Goal: Task Accomplishment & Management: Use online tool/utility

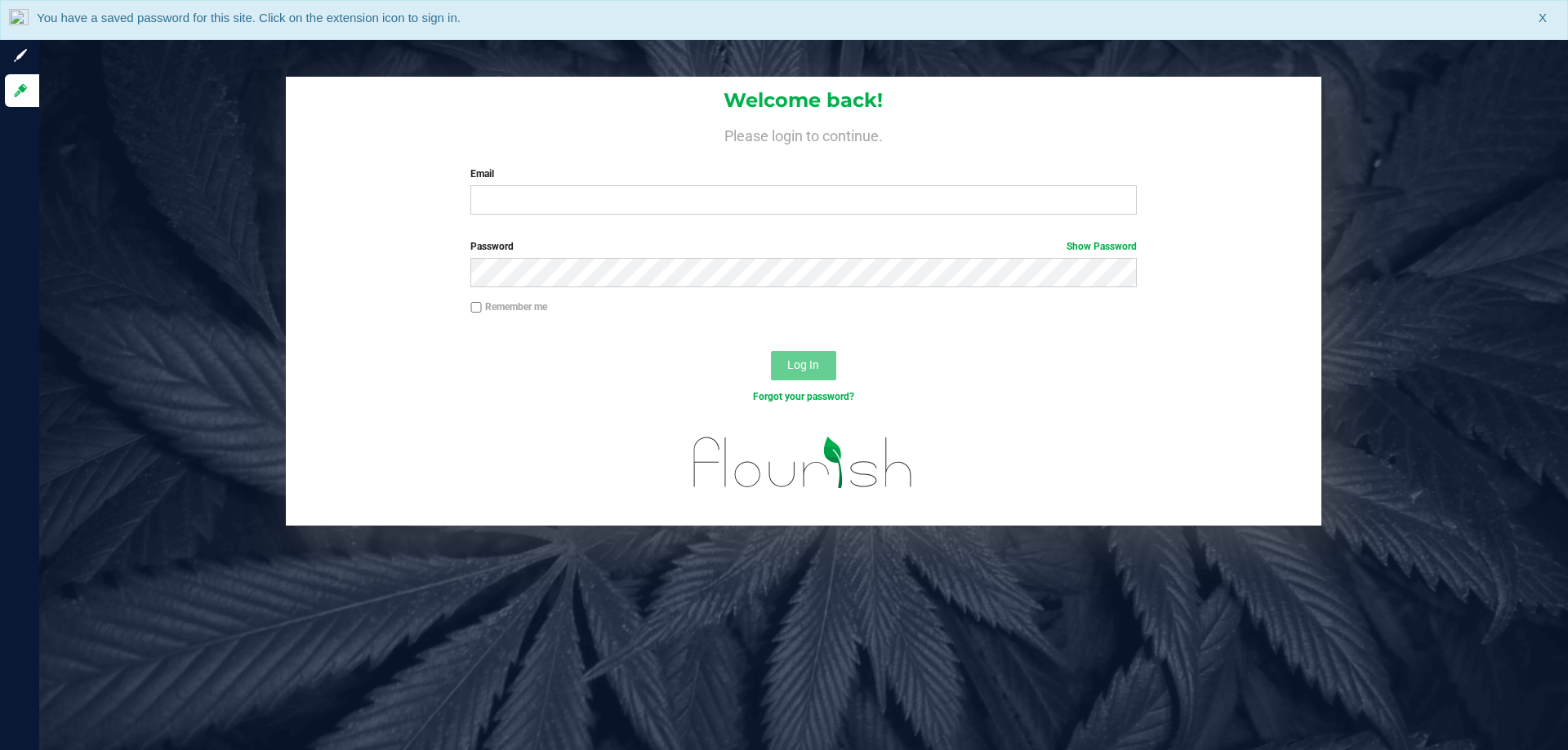
click at [806, 215] on div "Welcome back! Please login to continue. Email Required Please format your email…" at bounding box center [804, 152] width 1036 height 151
click at [811, 203] on input "Email" at bounding box center [803, 200] width 666 height 29
type input "[EMAIL_ADDRESS][DOMAIN_NAME]"
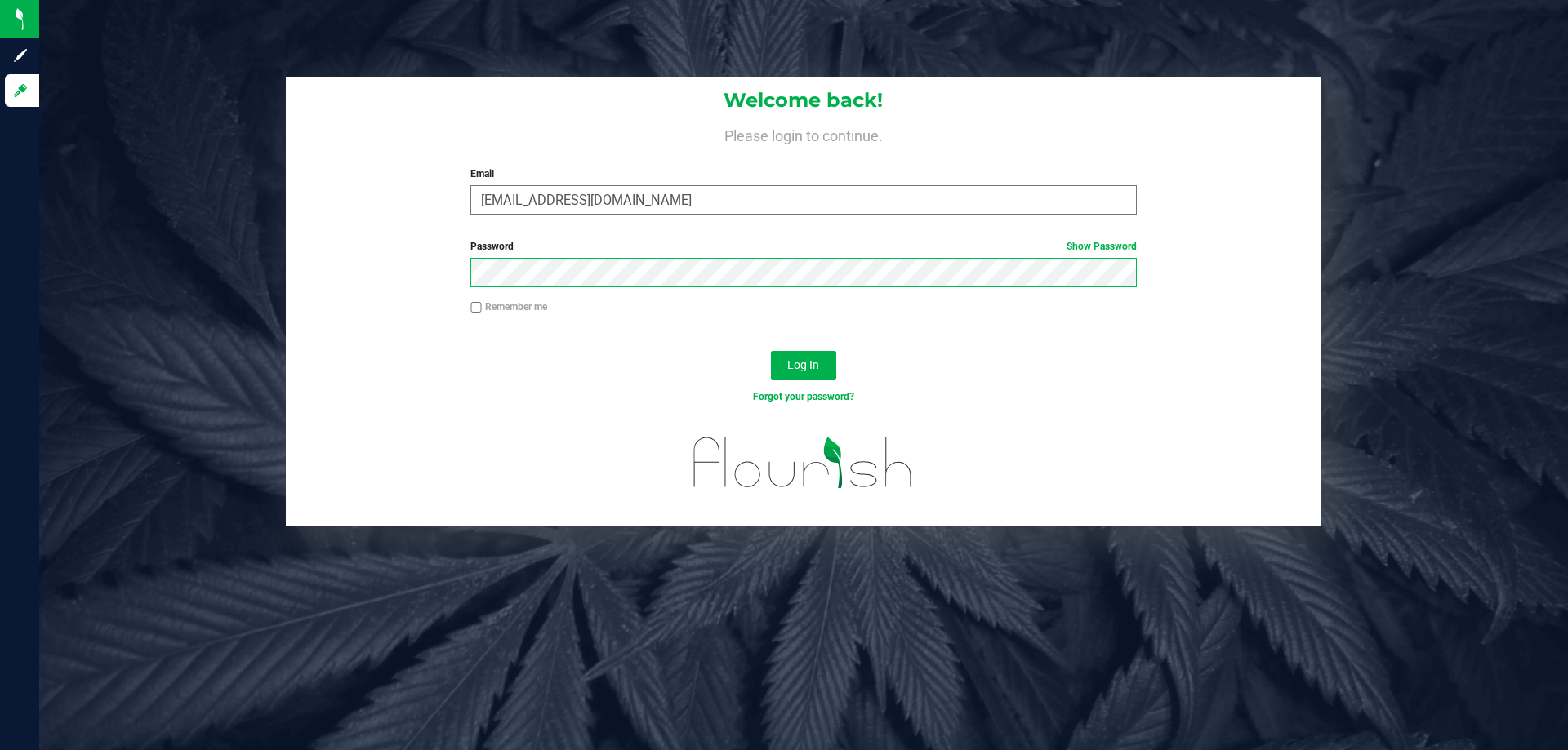
click at [771, 351] on button "Log In" at bounding box center [804, 365] width 66 height 29
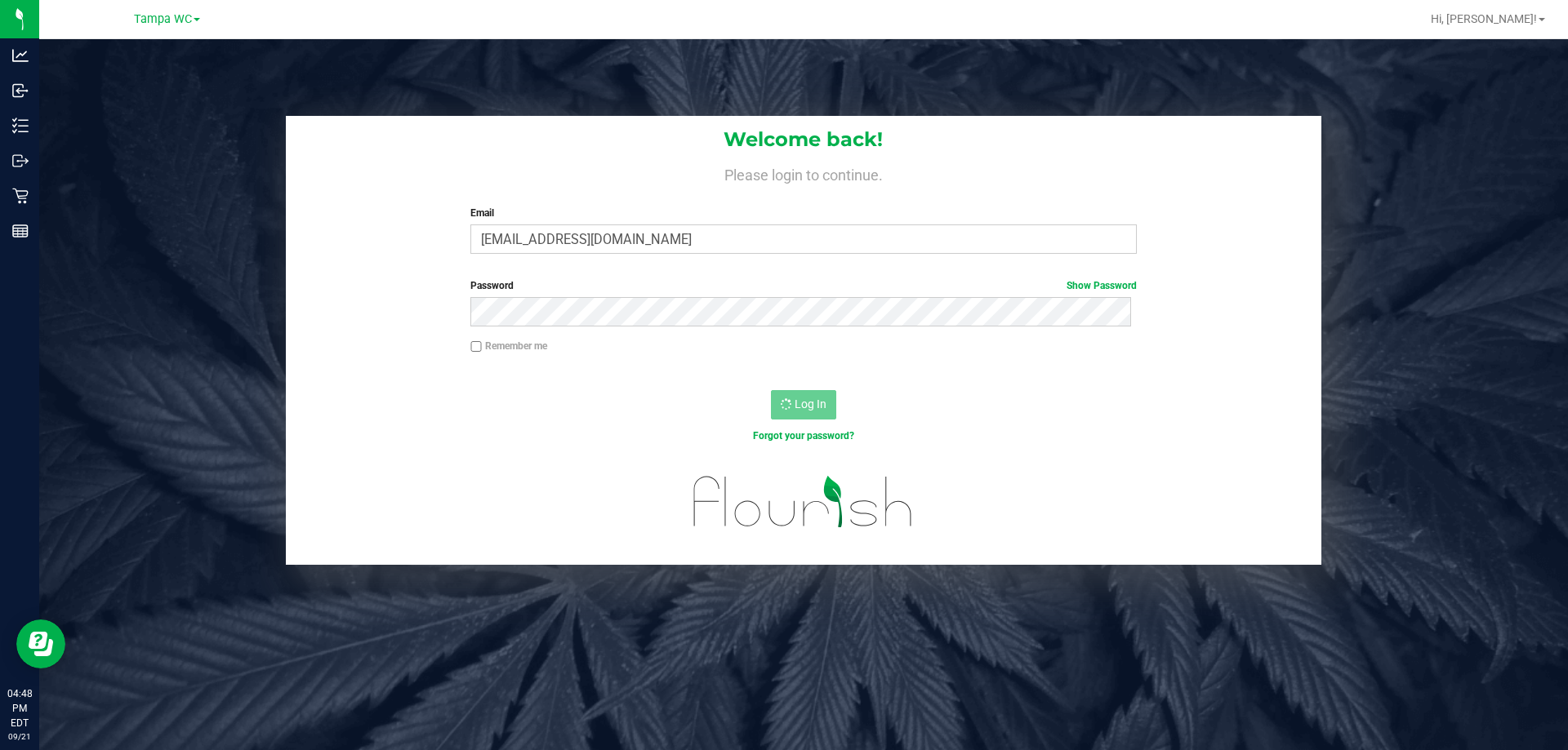
drag, startPoint x: 478, startPoint y: 82, endPoint x: 466, endPoint y: 82, distance: 12.0
click at [478, 82] on div "Welcome back! Please login to continue. Email [EMAIL_ADDRESS][DOMAIN_NAME] Requ…" at bounding box center [803, 414] width 1529 height 750
click at [441, 62] on div "Welcome back! Please login to continue. Email [EMAIL_ADDRESS][DOMAIN_NAME] Requ…" at bounding box center [803, 414] width 1529 height 750
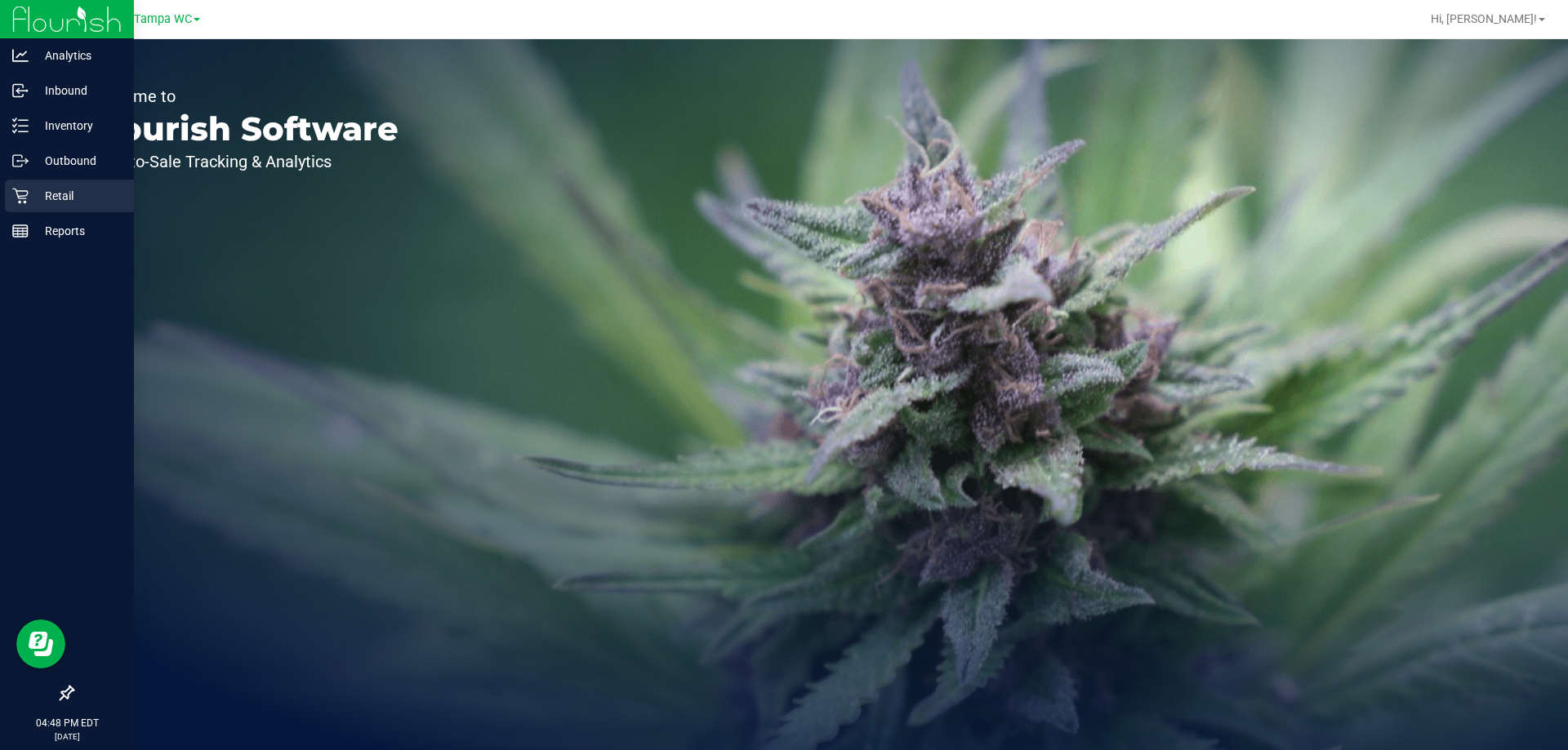
click at [50, 190] on p "Retail" at bounding box center [77, 195] width 98 height 20
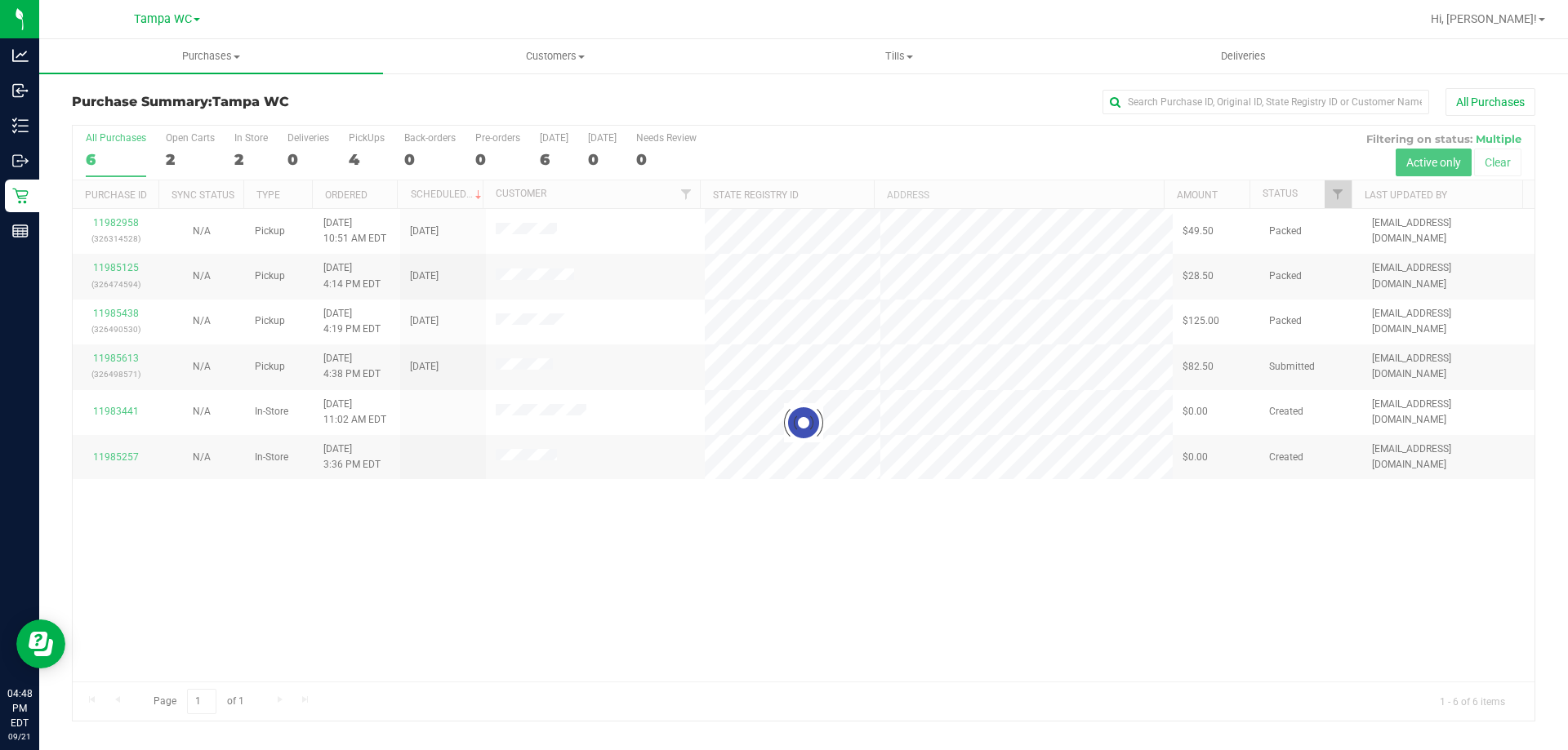
click at [987, 550] on div at bounding box center [803, 423] width 1462 height 595
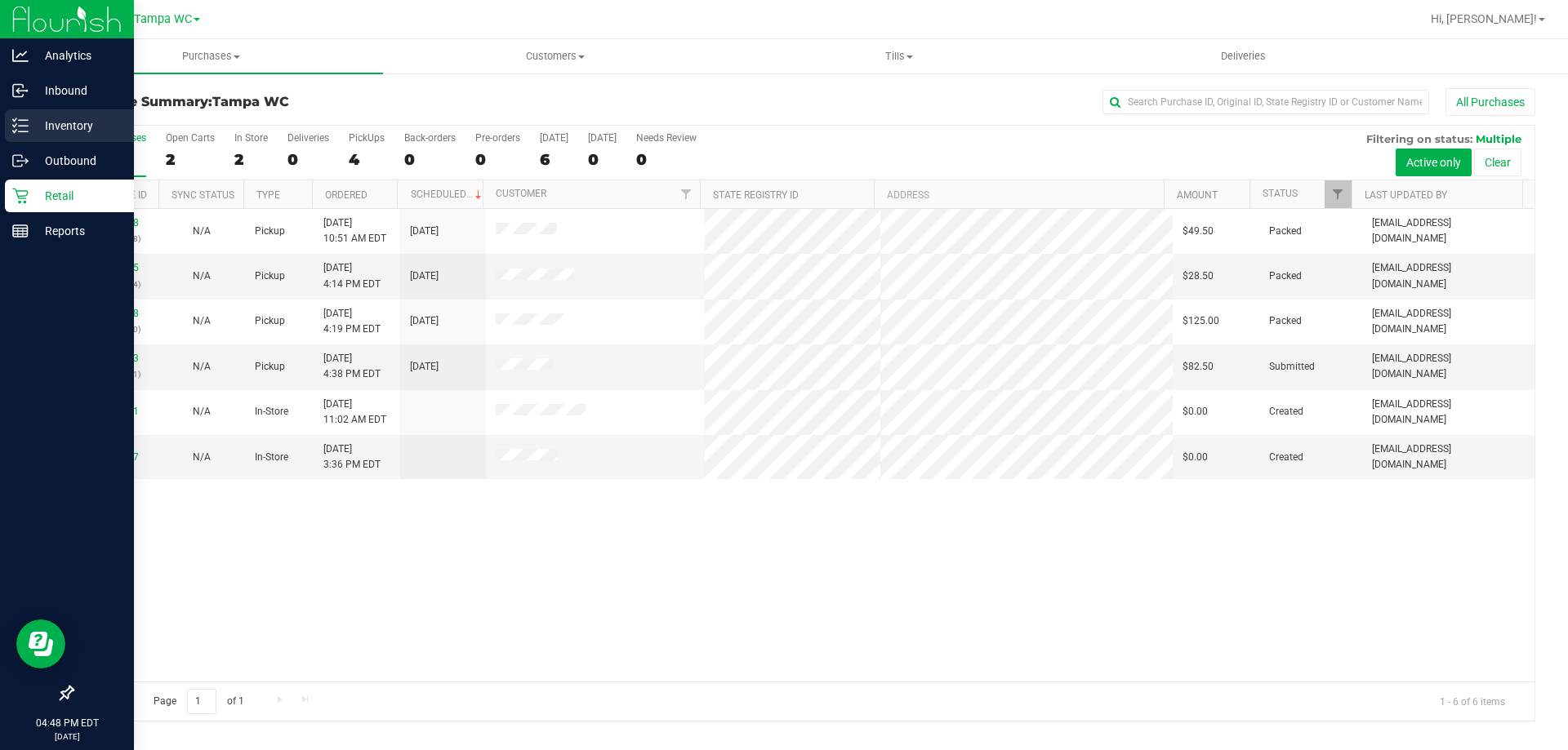
click at [26, 124] on icon at bounding box center [20, 125] width 16 height 16
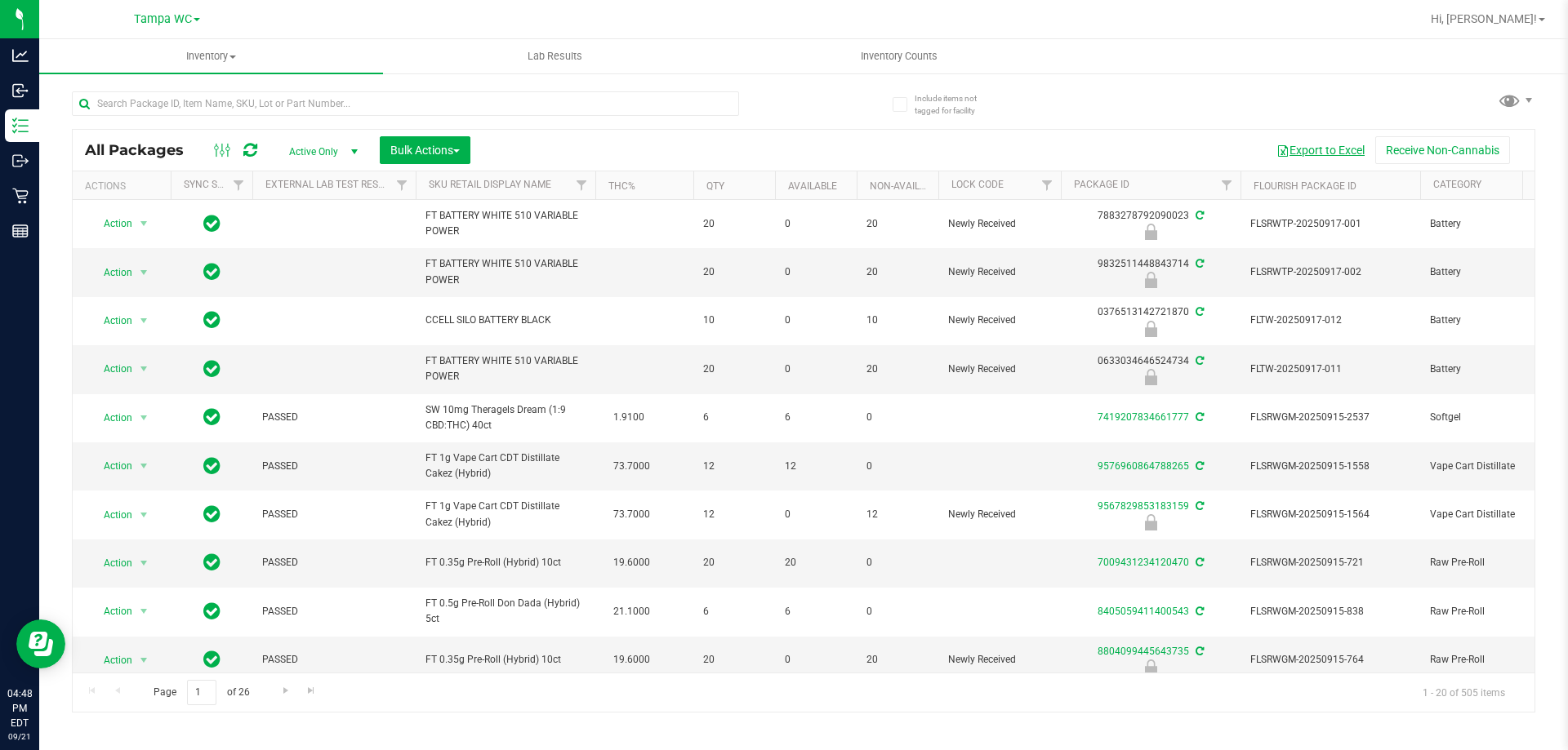
click at [1312, 150] on button "Export to Excel" at bounding box center [1320, 150] width 110 height 28
